Goal: Transaction & Acquisition: Book appointment/travel/reservation

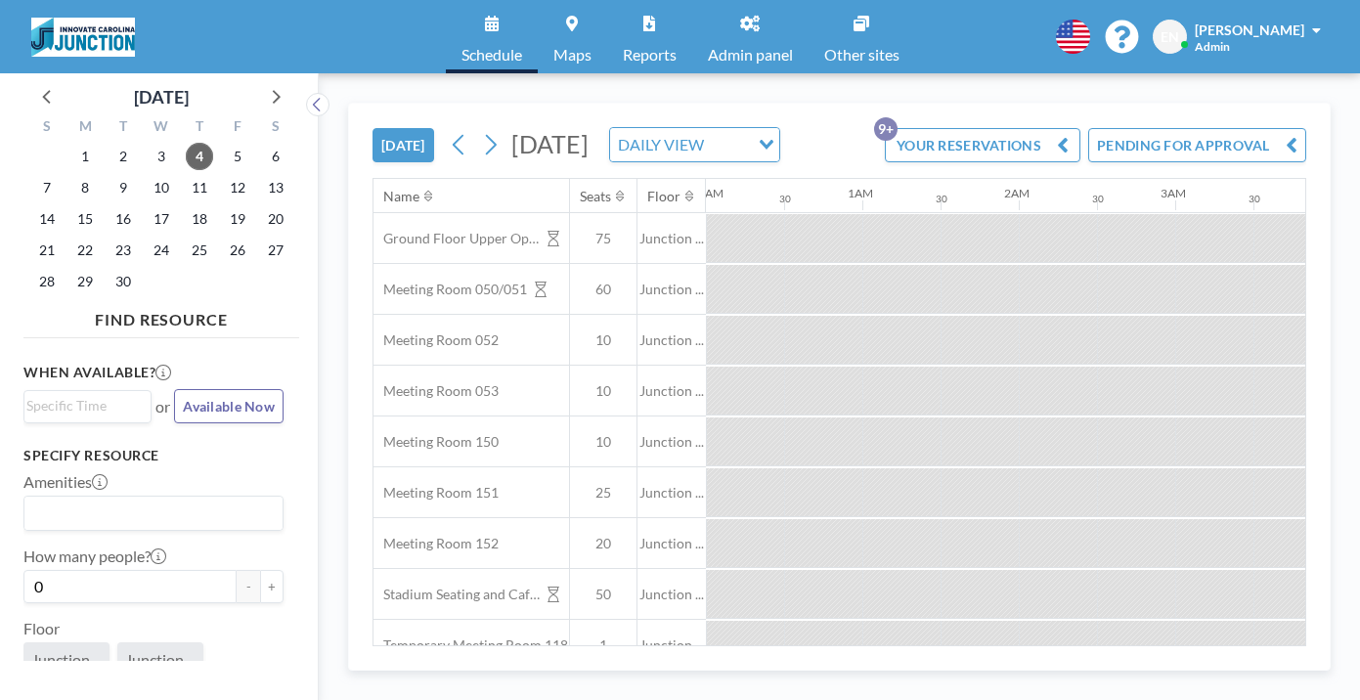
scroll to position [0, 2033]
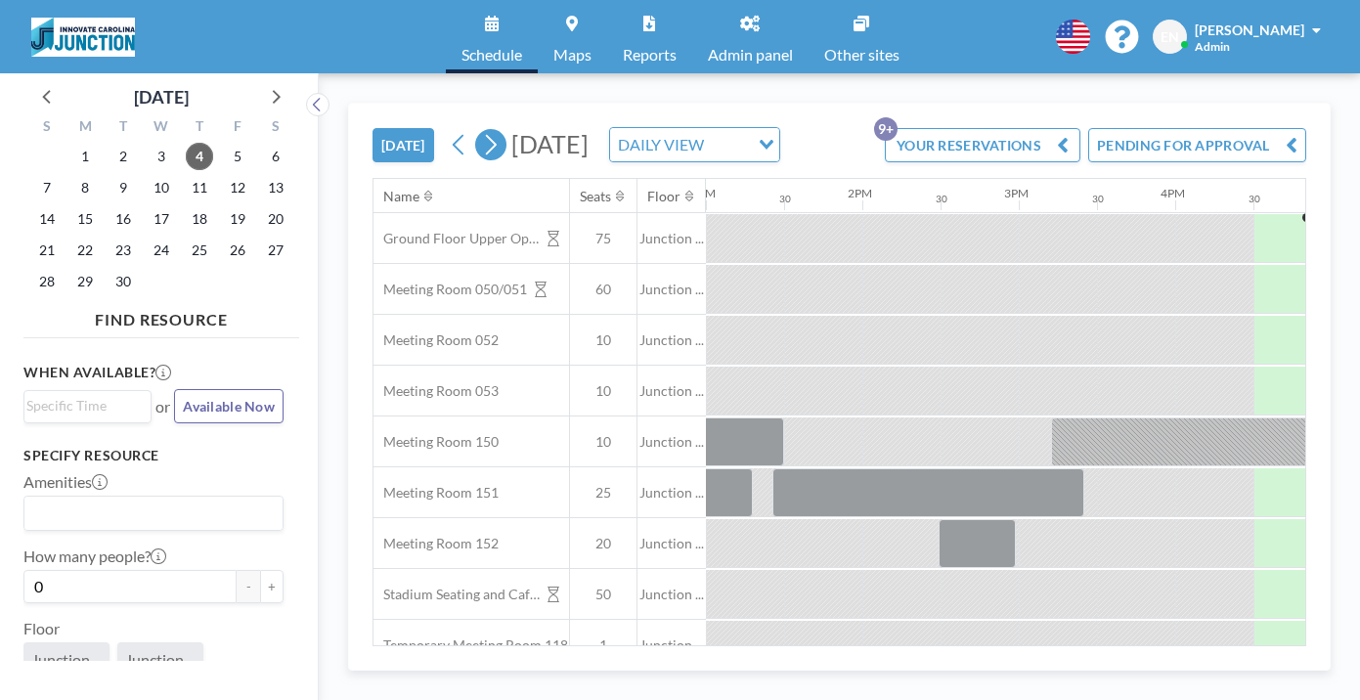
click at [481, 130] on icon at bounding box center [490, 144] width 19 height 29
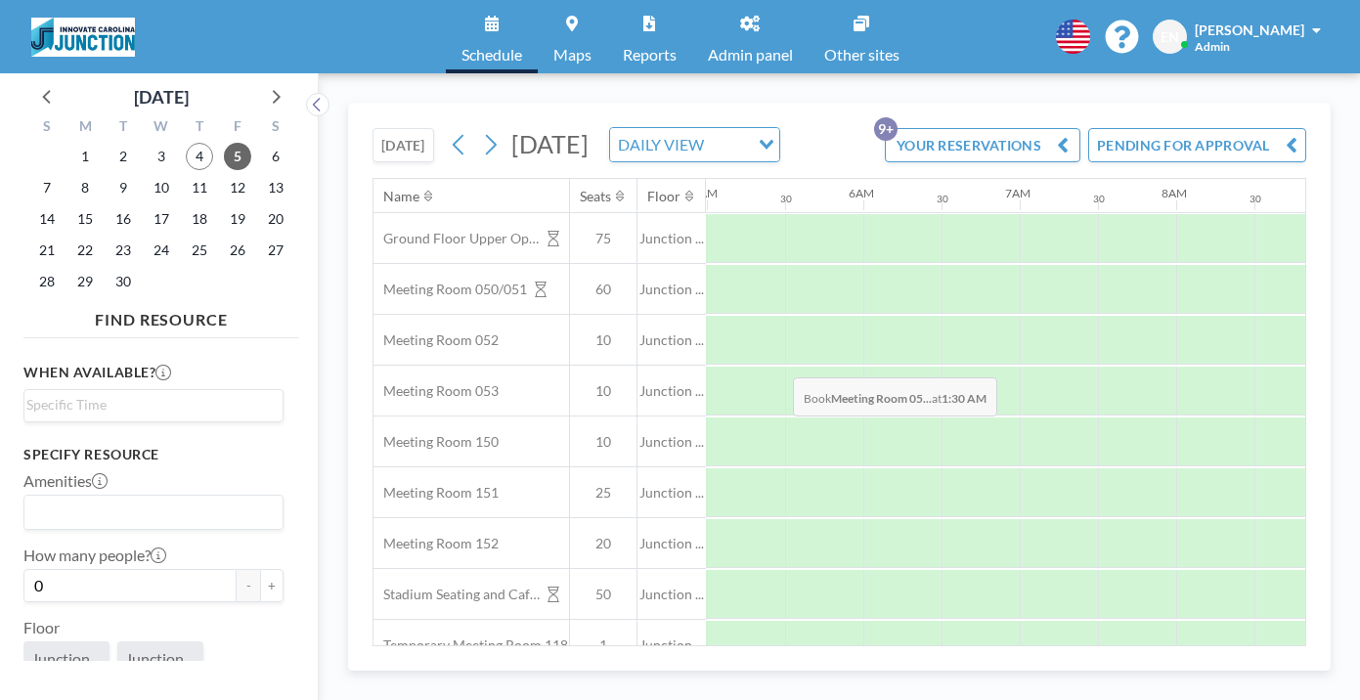
scroll to position [0, 1017]
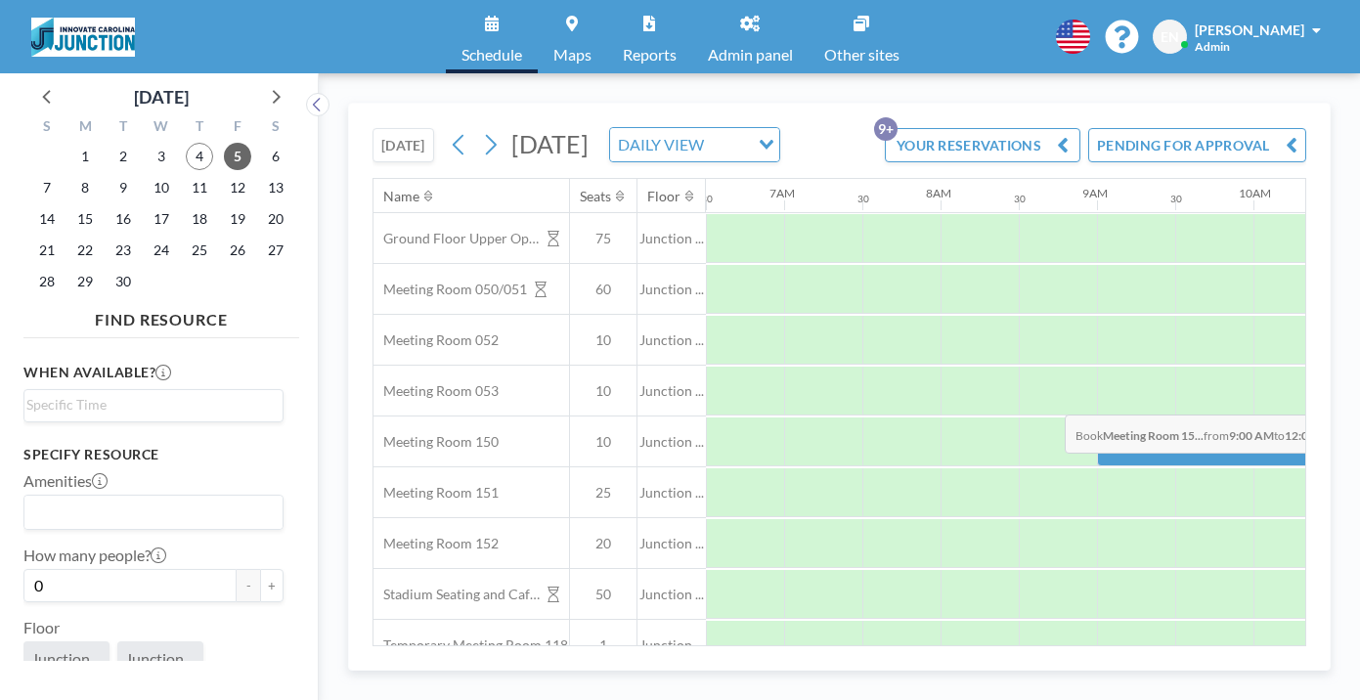
drag, startPoint x: 720, startPoint y: 352, endPoint x: 1059, endPoint y: 369, distance: 338.6
click at [1097, 417] on div at bounding box center [1331, 441] width 469 height 49
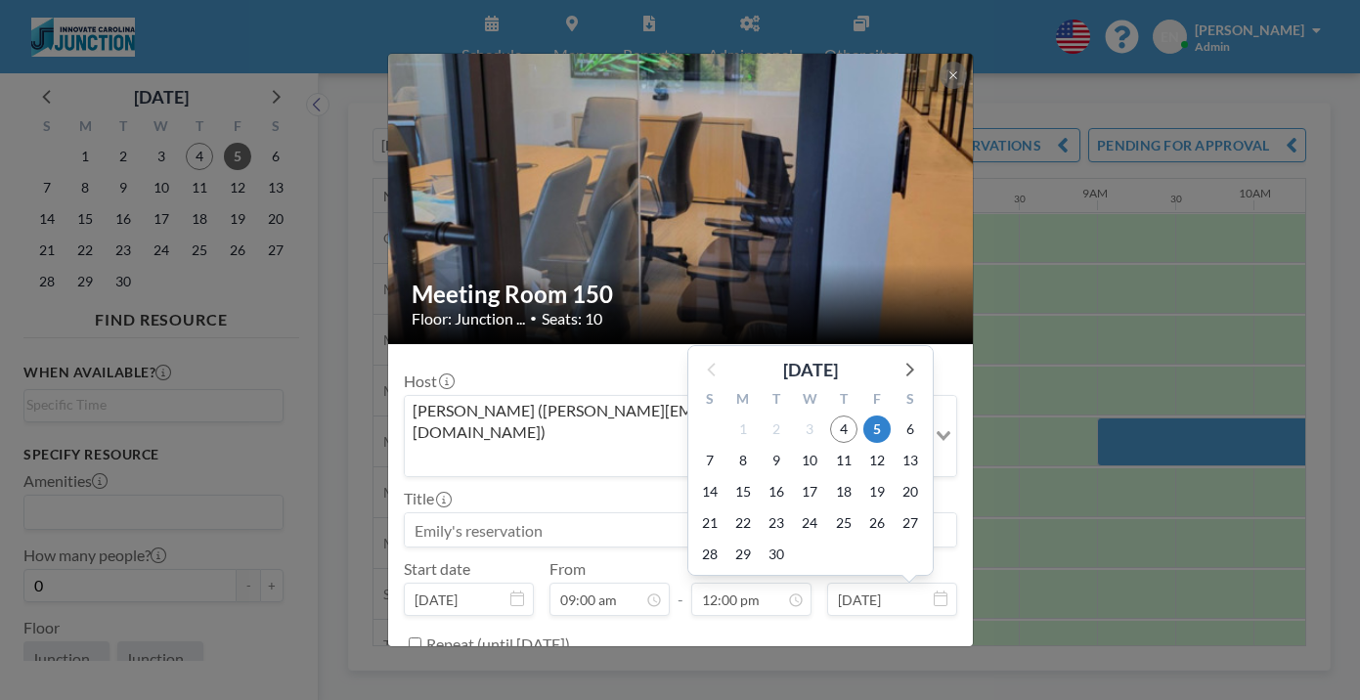
scroll to position [749, 0]
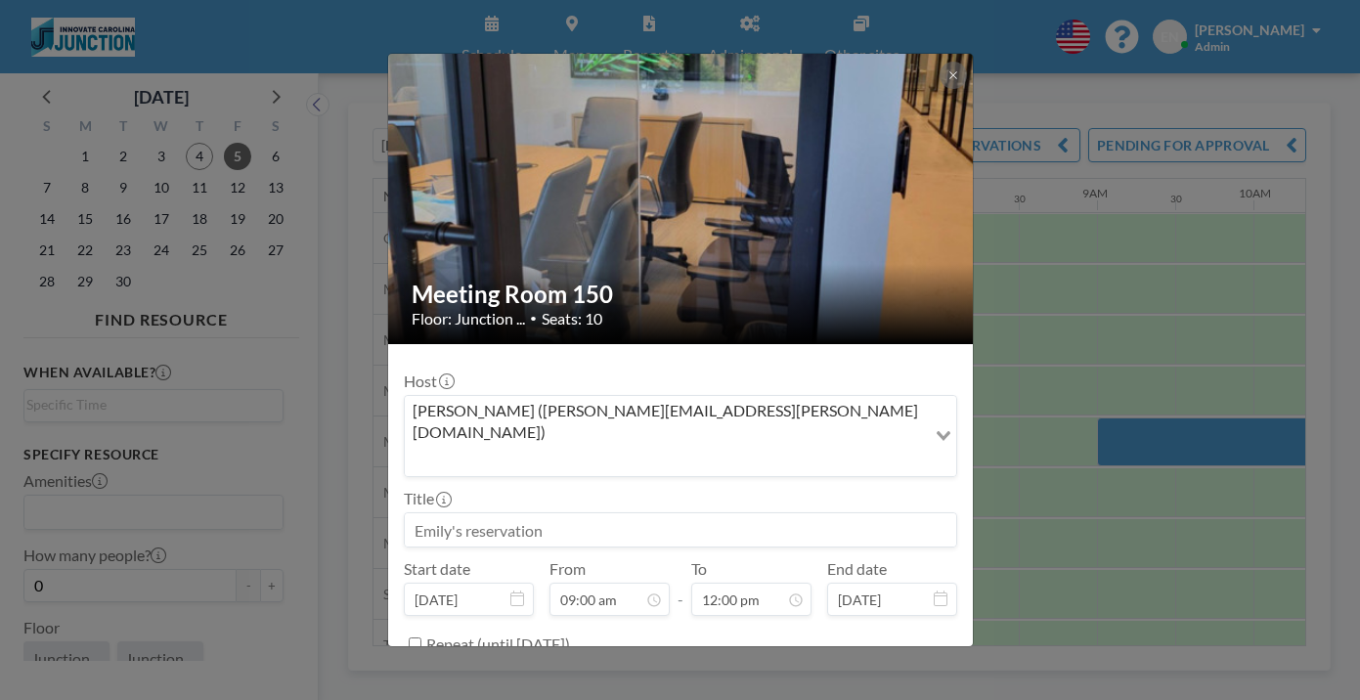
click at [640, 513] on input at bounding box center [680, 529] width 551 height 33
type input "[PERSON_NAME]"
click at [559, 695] on textarea at bounding box center [680, 711] width 553 height 33
type textarea "OBO Innovate"
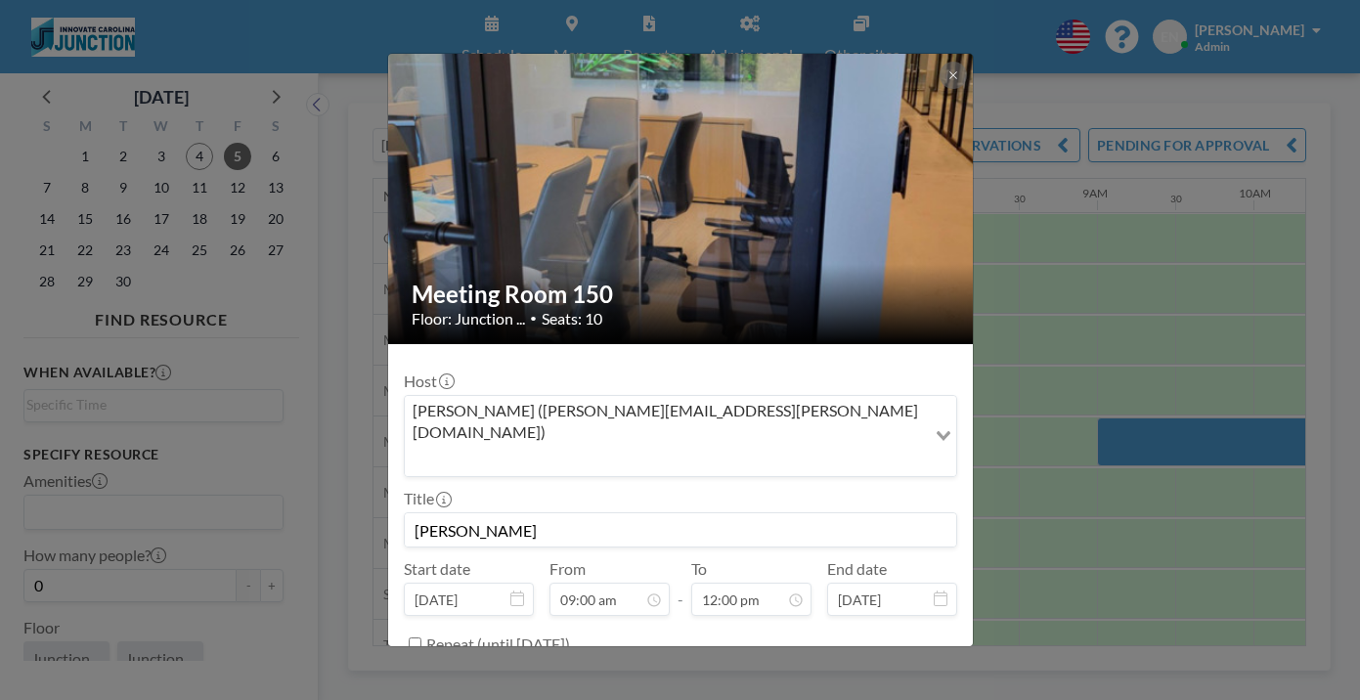
scroll to position [41, 0]
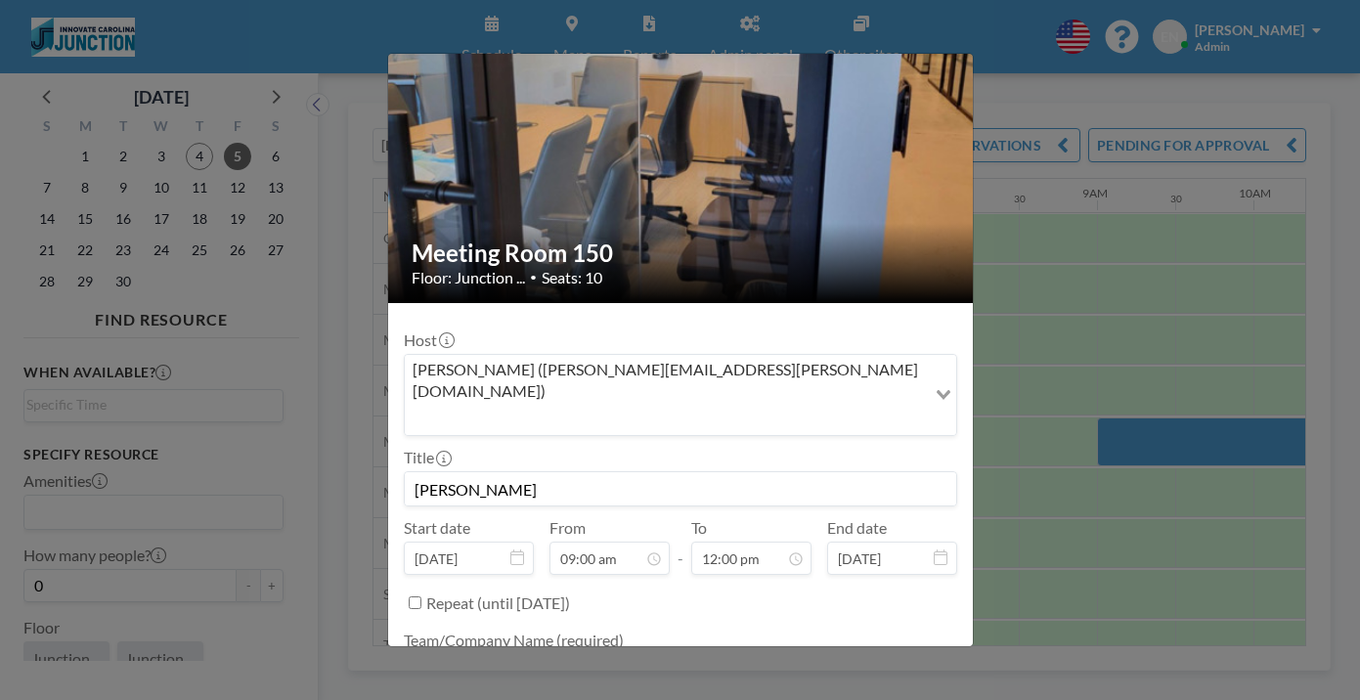
drag, startPoint x: 582, startPoint y: 516, endPoint x: 331, endPoint y: 473, distance: 253.9
click at [331, 473] on div "Meeting Room 150 Floor: Junction ... • Seats: 10 Host [PERSON_NAME] ([PERSON_NA…" at bounding box center [680, 350] width 1360 height 700
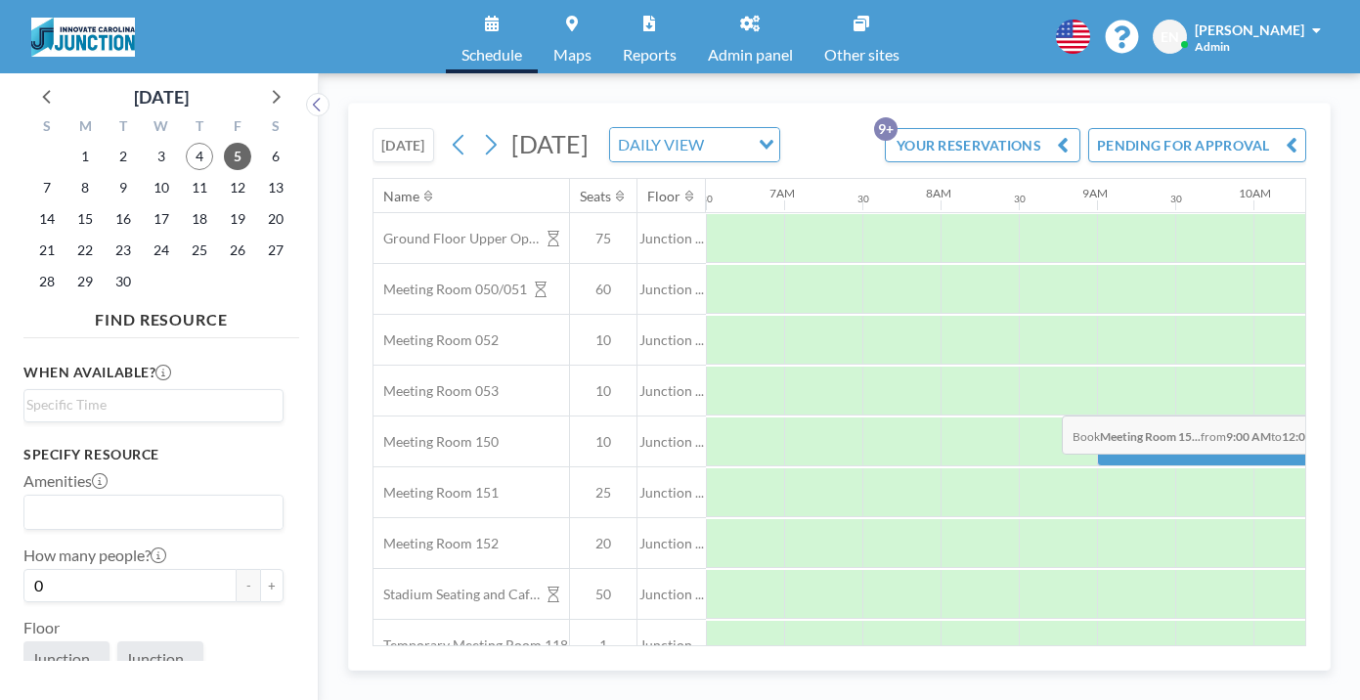
drag, startPoint x: 740, startPoint y: 352, endPoint x: 1056, endPoint y: 369, distance: 316.2
click at [1097, 417] on div at bounding box center [1331, 441] width 469 height 49
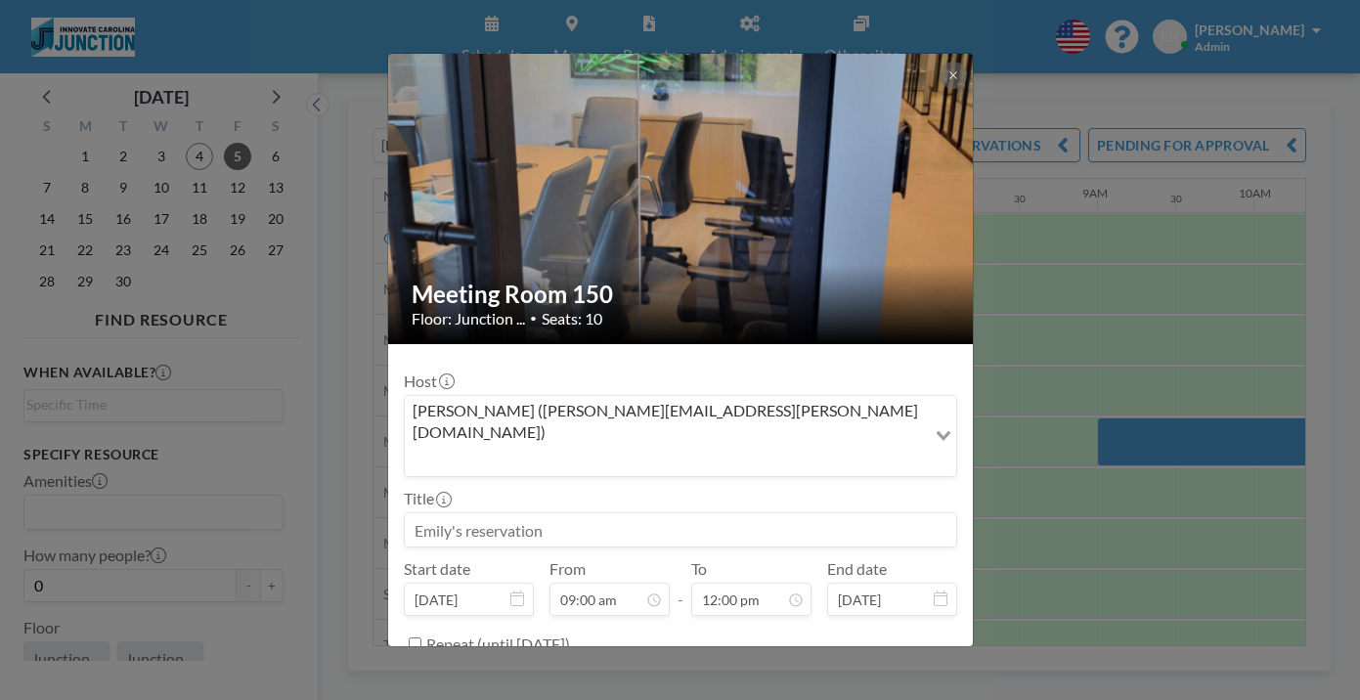
click at [615, 513] on input at bounding box center [680, 529] width 551 height 33
type input "[PERSON_NAME]'s Reservation- [PERSON_NAME]"
click at [552, 695] on textarea at bounding box center [680, 711] width 553 height 33
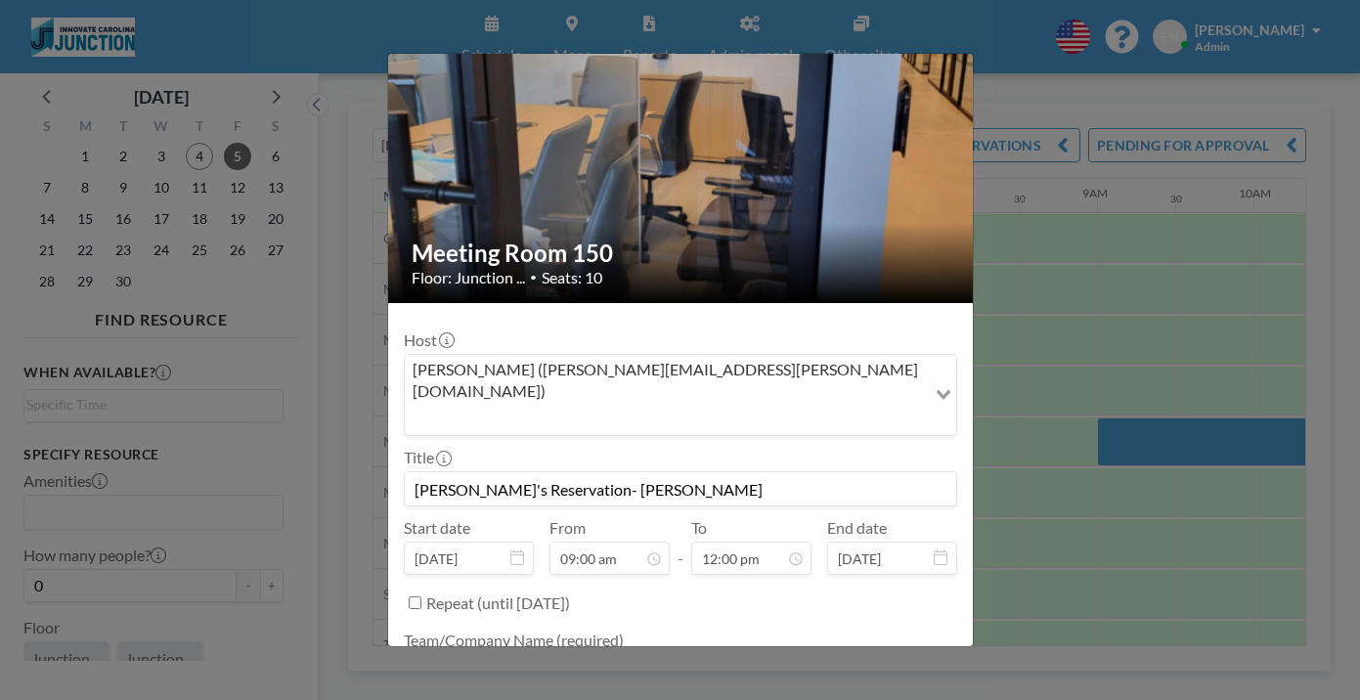
type textarea "Innovate Carolina"
